Goal: Find specific page/section: Find specific page/section

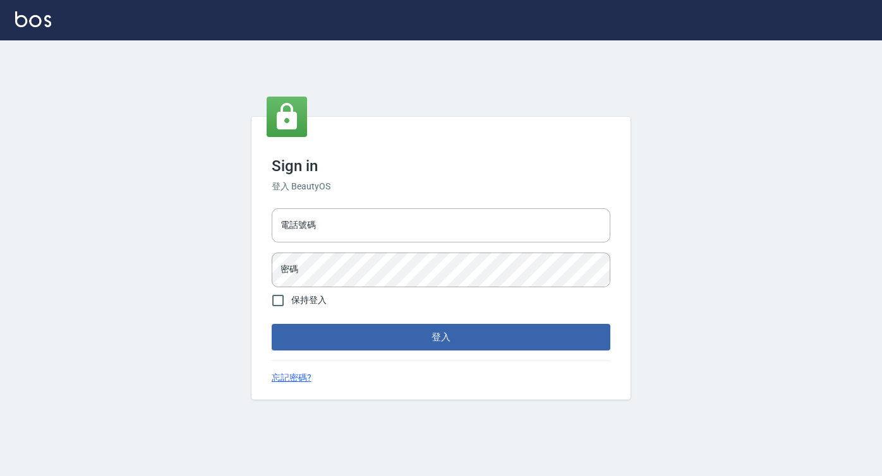
click at [407, 236] on input "電話號碼" at bounding box center [441, 225] width 339 height 34
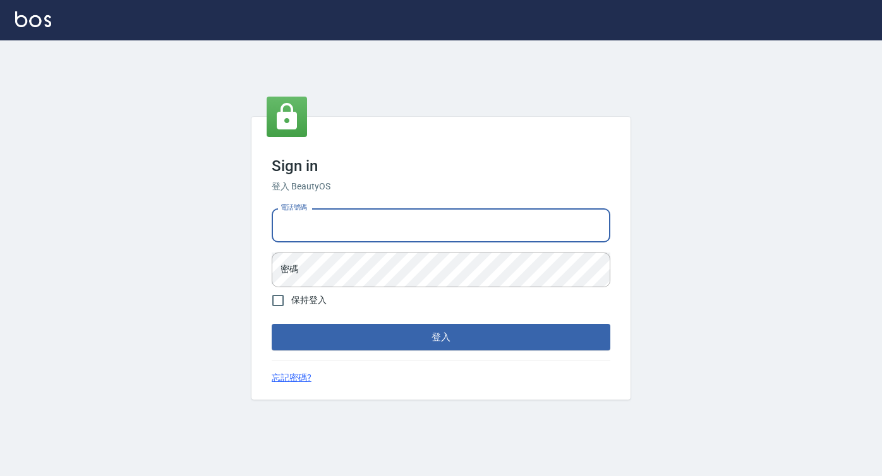
type input "0422271378"
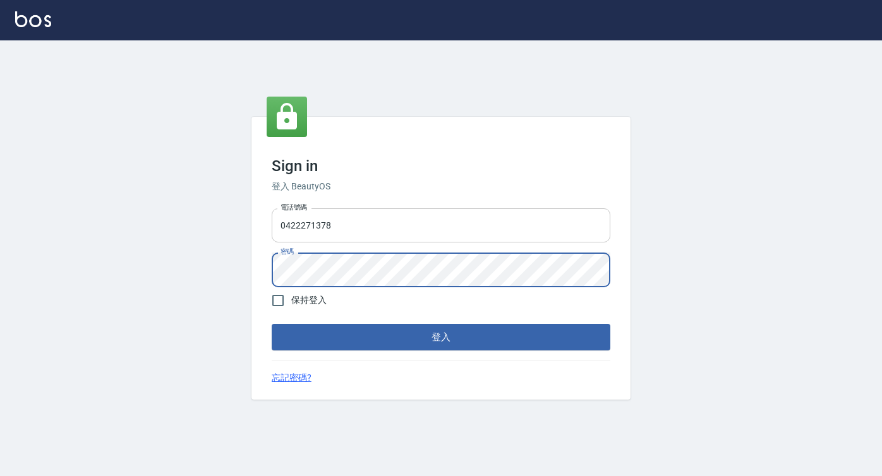
click at [272, 324] on button "登入" at bounding box center [441, 337] width 339 height 27
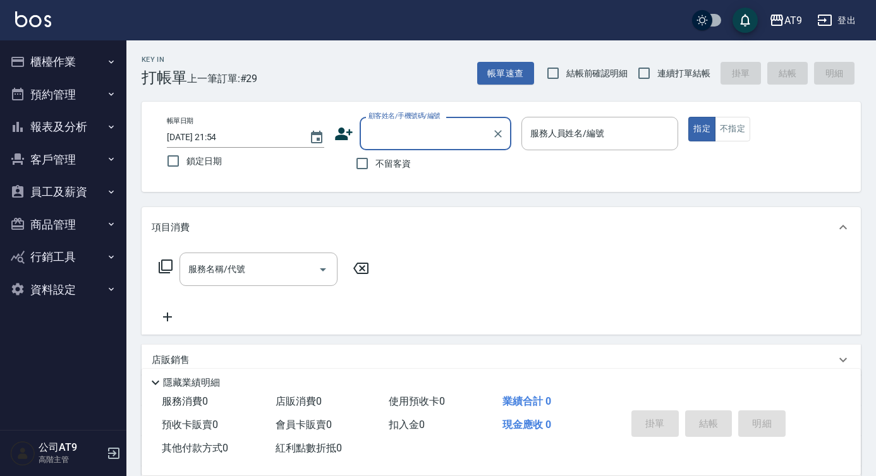
click at [71, 117] on button "報表及分析" at bounding box center [63, 127] width 116 height 33
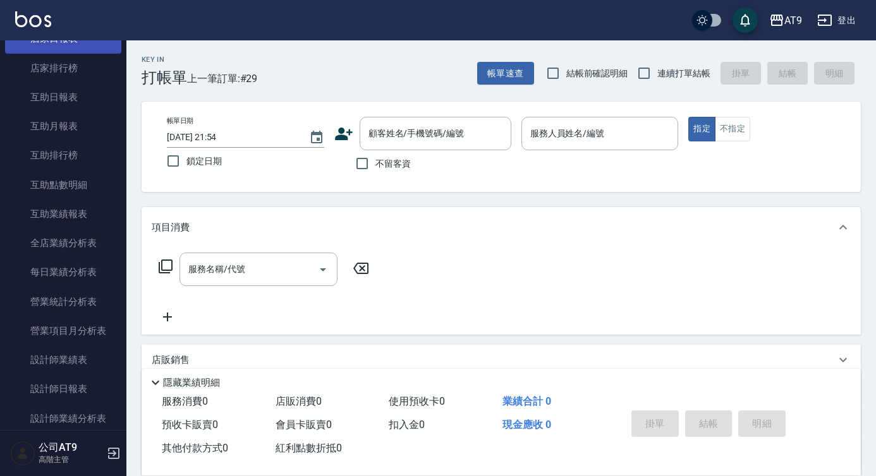
scroll to position [213, 0]
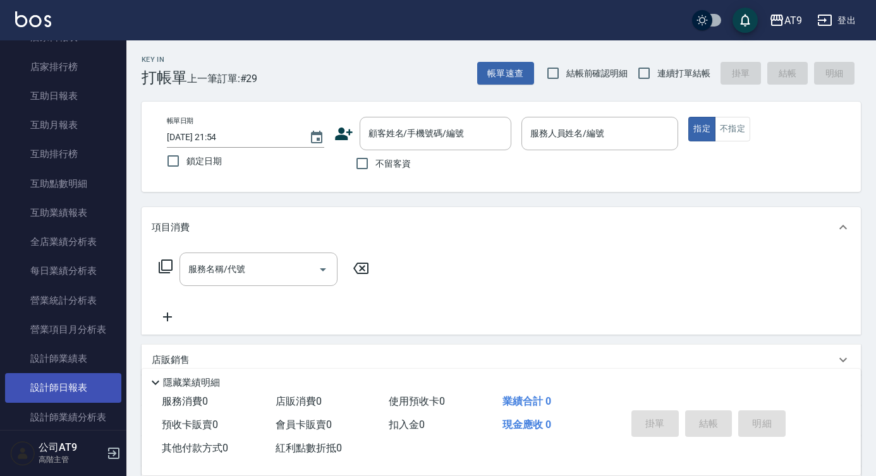
click at [94, 391] on link "設計師日報表" at bounding box center [63, 387] width 116 height 29
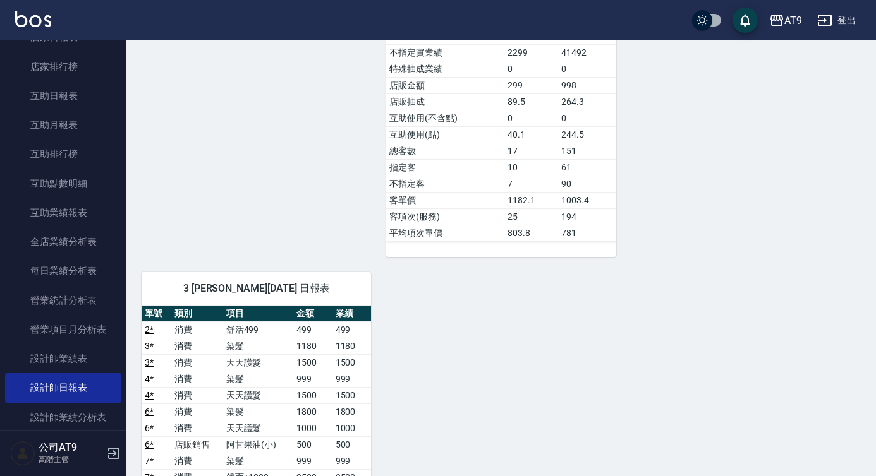
scroll to position [392, 0]
